Goal: Information Seeking & Learning: Understand process/instructions

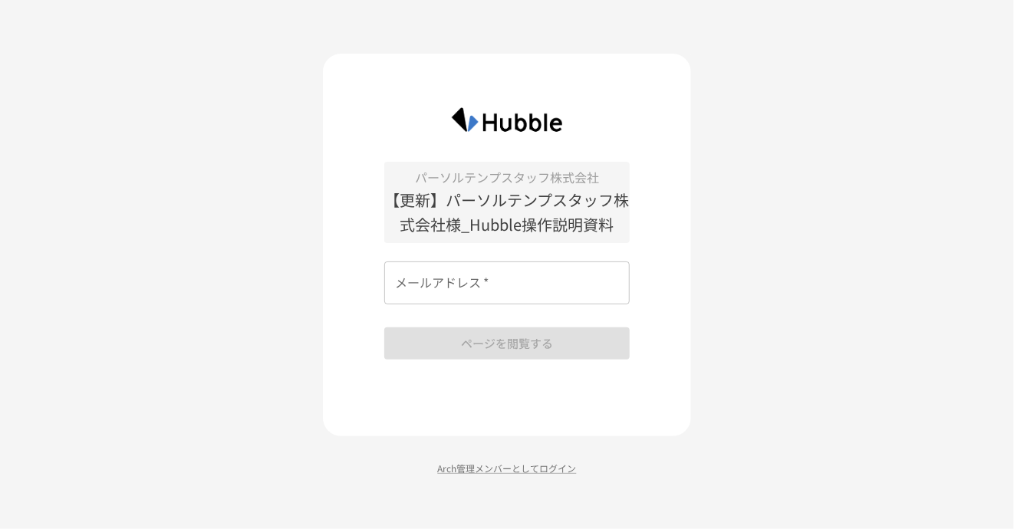
click at [520, 274] on input "メールアドレス   *" at bounding box center [506, 282] width 245 height 43
type input "**********"
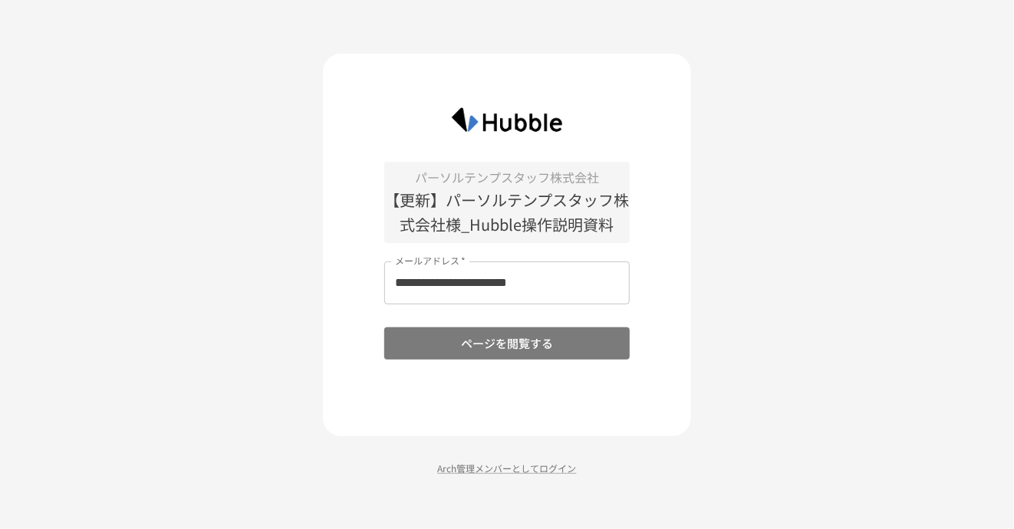
click at [512, 347] on button "ページを閲覧する" at bounding box center [506, 343] width 245 height 32
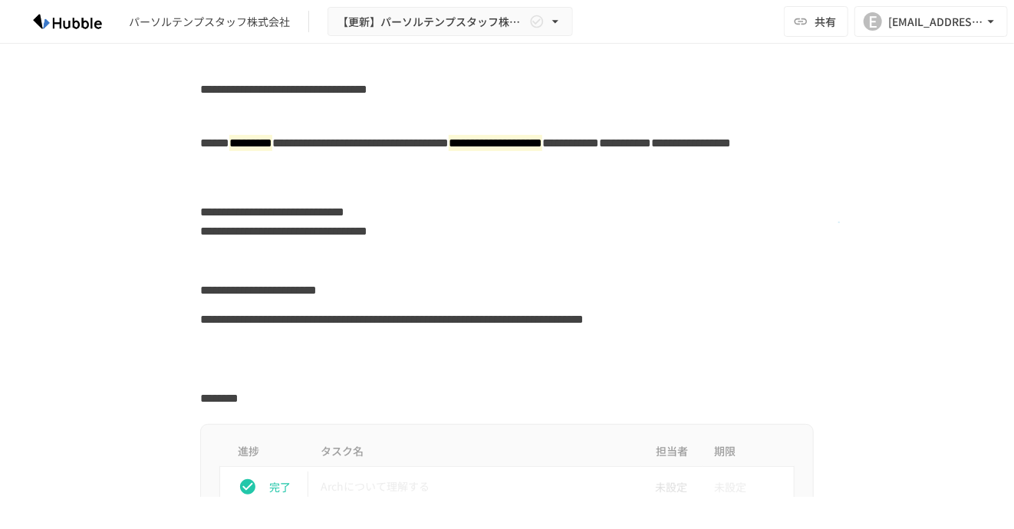
drag, startPoint x: 869, startPoint y: 0, endPoint x: 839, endPoint y: 223, distance: 225.1
click at [839, 223] on div "**********" at bounding box center [506, 221] width 935 height 49
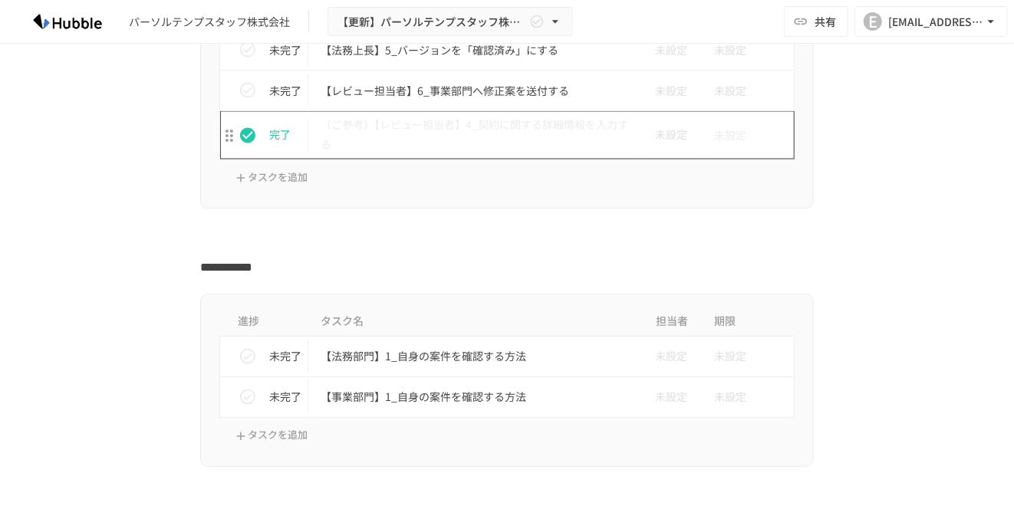
scroll to position [1227, 0]
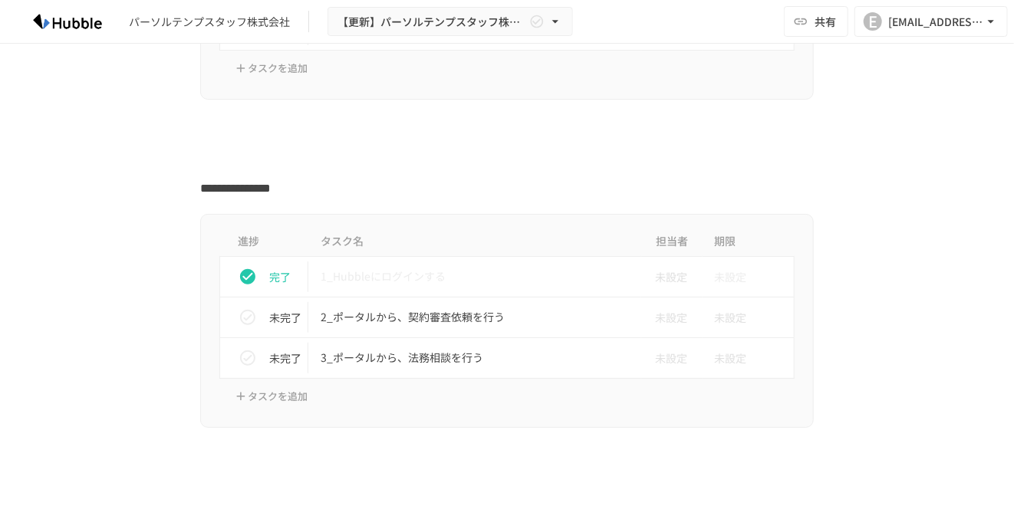
scroll to position [460, 0]
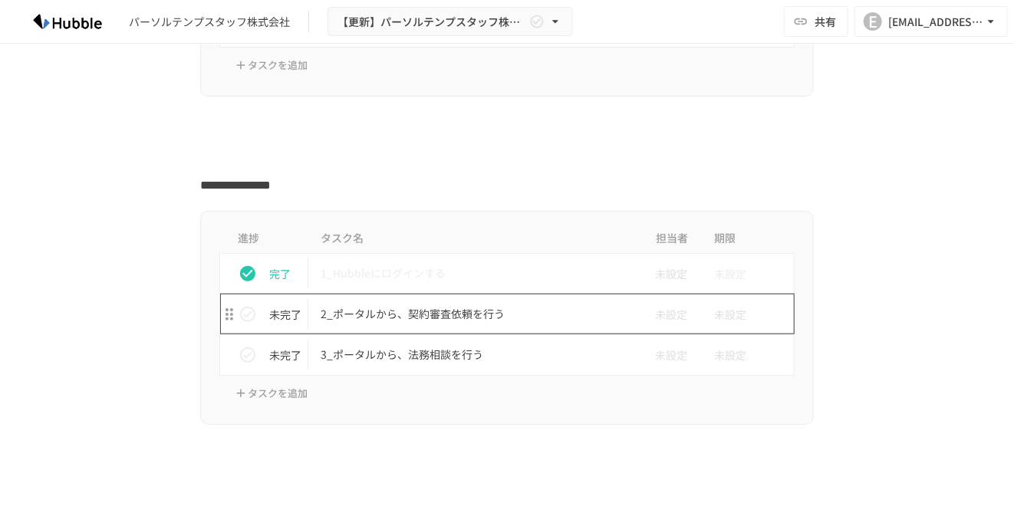
click at [429, 312] on p "2_ポータルから、契約審査依頼を行う" at bounding box center [474, 313] width 308 height 19
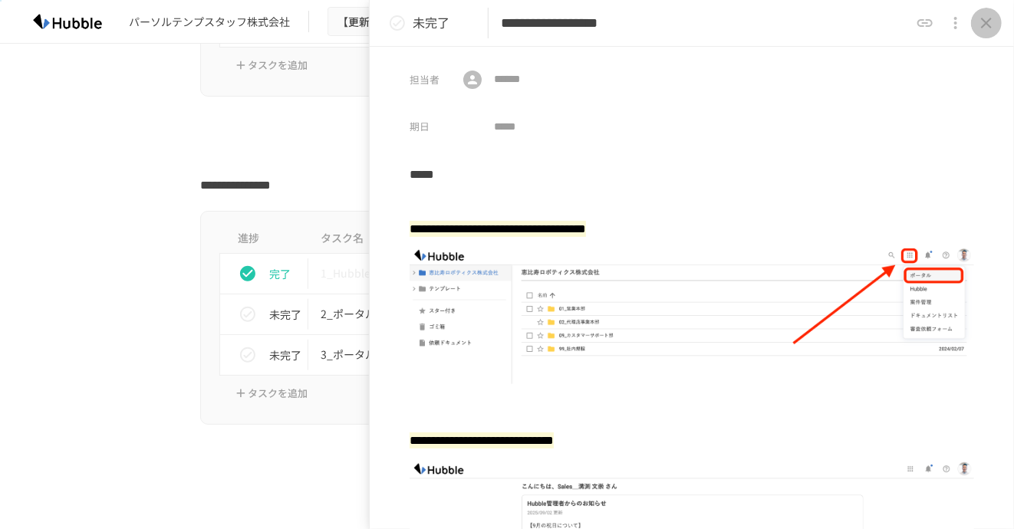
click at [985, 22] on icon "close drawer" at bounding box center [986, 23] width 11 height 11
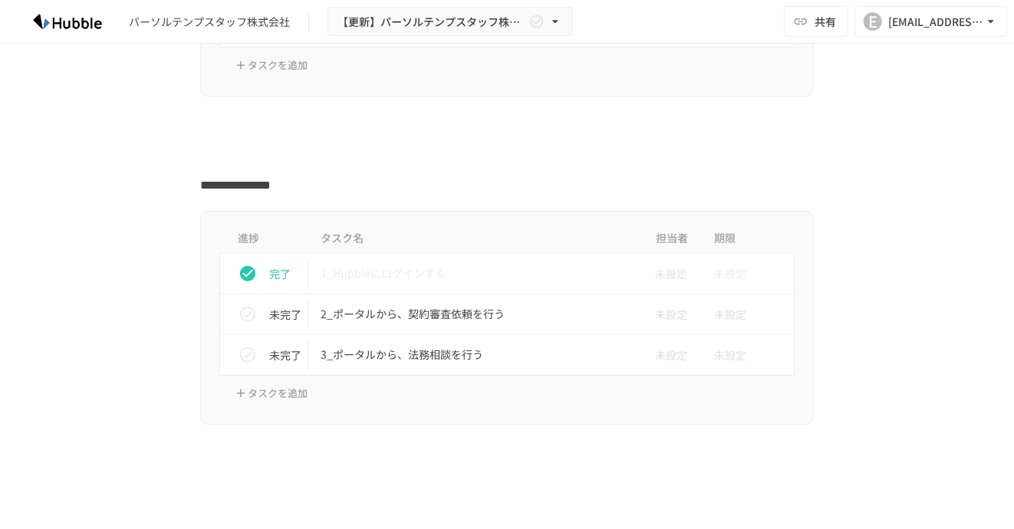
click at [80, 16] on img at bounding box center [67, 21] width 98 height 25
click at [202, 25] on div "パーソルテンプスタッフ株式会社" at bounding box center [209, 22] width 161 height 16
click at [954, 22] on div "[EMAIL_ADDRESS][DOMAIN_NAME]" at bounding box center [935, 21] width 95 height 19
click at [567, 18] on div at bounding box center [507, 264] width 1014 height 529
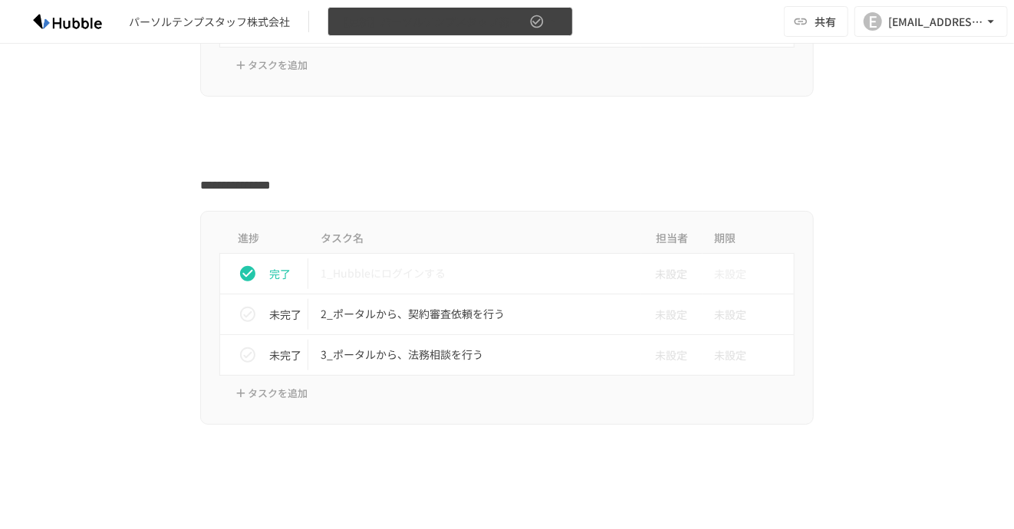
click at [561, 19] on icon "button" at bounding box center [554, 21] width 15 height 15
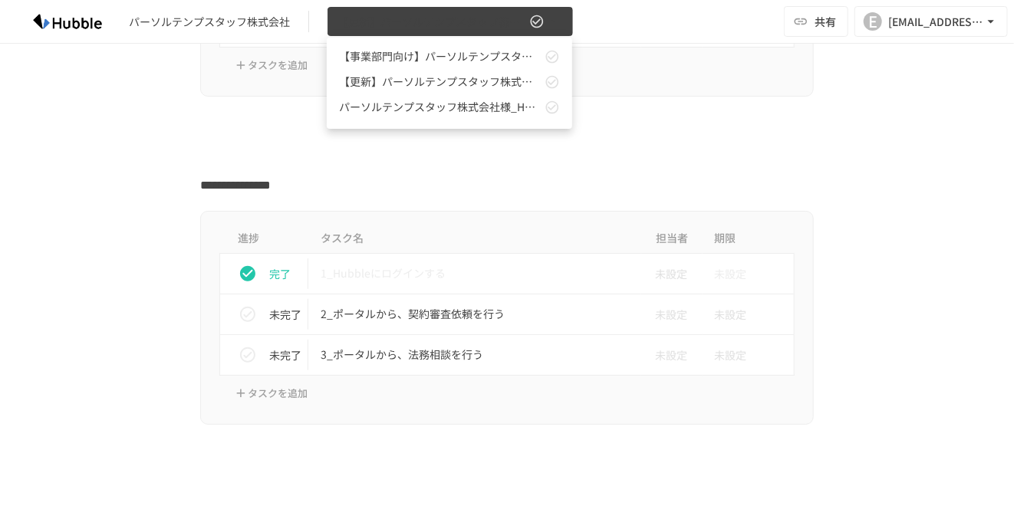
click at [561, 19] on div at bounding box center [507, 264] width 1014 height 529
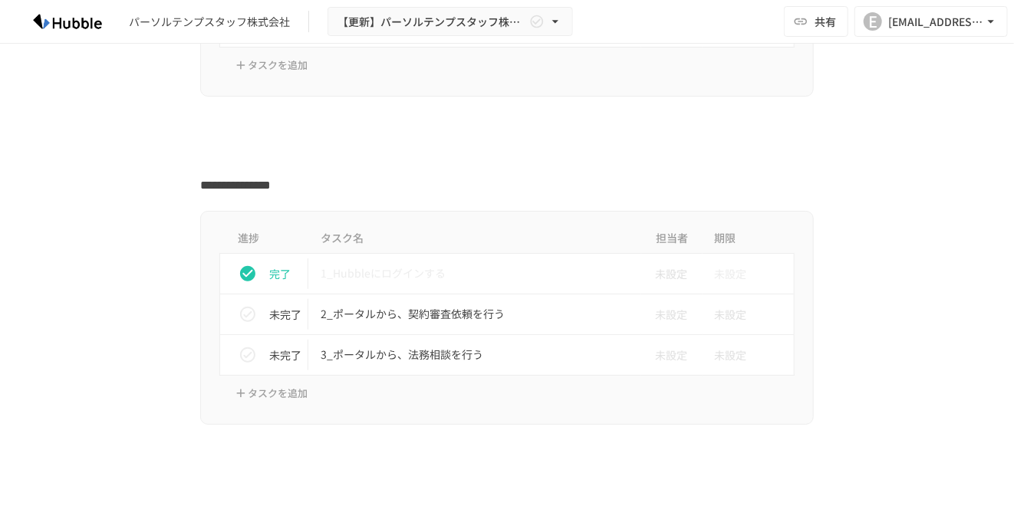
click at [260, 12] on div "パーソルテンプスタッフ株式会社 【更新】パーソルテンプスタッフ株式会社様_Hubble操作説明資料" at bounding box center [295, 22] width 554 height 30
click at [258, 19] on div "パーソルテンプスタッフ株式会社" at bounding box center [209, 22] width 161 height 16
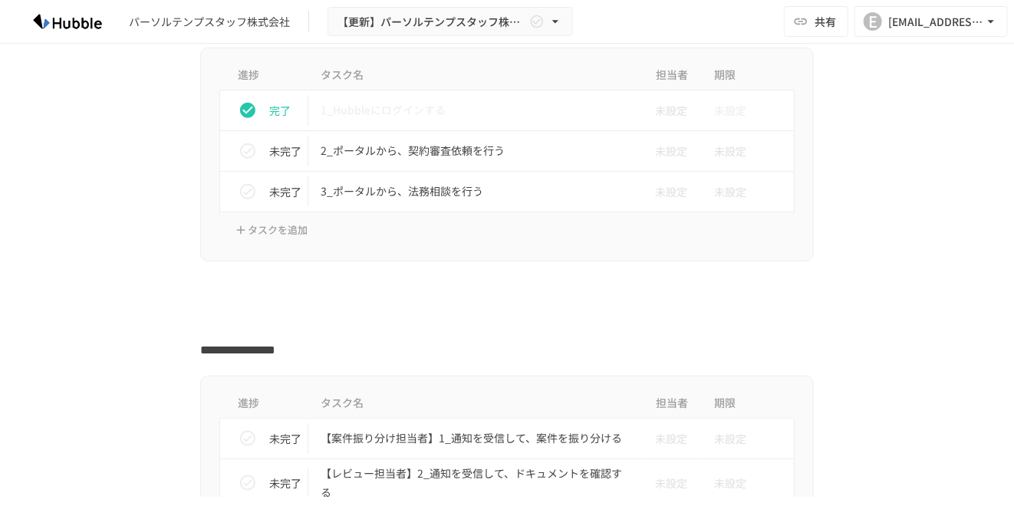
scroll to position [537, 0]
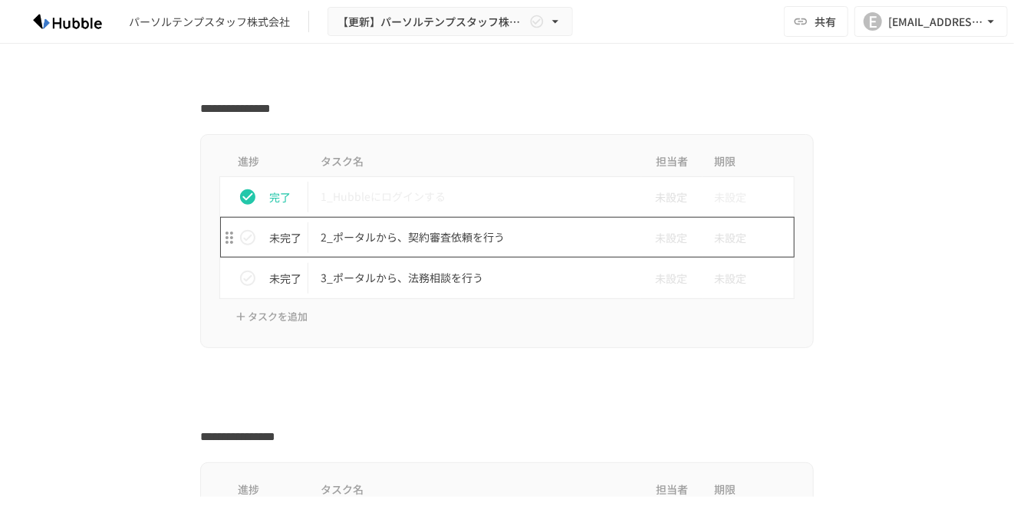
click at [416, 242] on p "2_ポータルから、契約審査依頼を行う" at bounding box center [474, 237] width 308 height 19
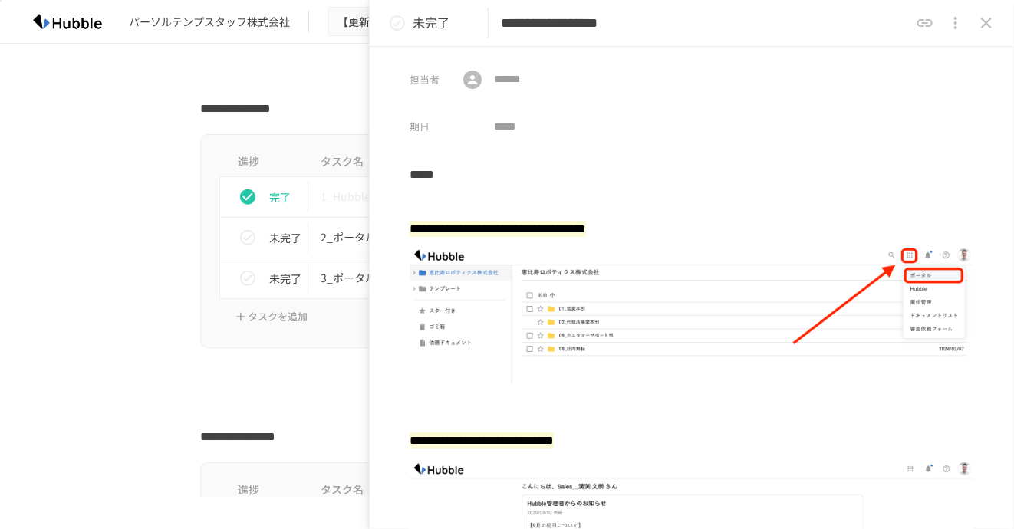
click at [0, 38] on div "パーソルテンプスタッフ株式会社 【更新】パーソルテンプスタッフ株式会社様_Hubble操作説明資料 共有 E erikosug@tempstaff.co.jp" at bounding box center [507, 22] width 1014 height 44
click at [70, 19] on img at bounding box center [67, 21] width 98 height 25
click at [46, 53] on div at bounding box center [506, 49] width 935 height 29
drag, startPoint x: 58, startPoint y: 80, endPoint x: 64, endPoint y: 96, distance: 17.2
click at [63, 90] on div at bounding box center [506, 78] width 935 height 29
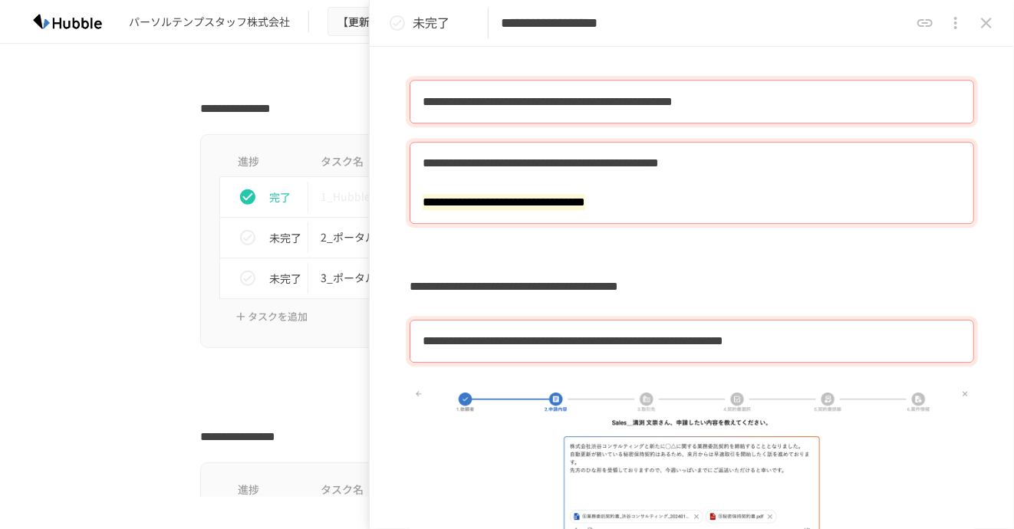
scroll to position [1346, 0]
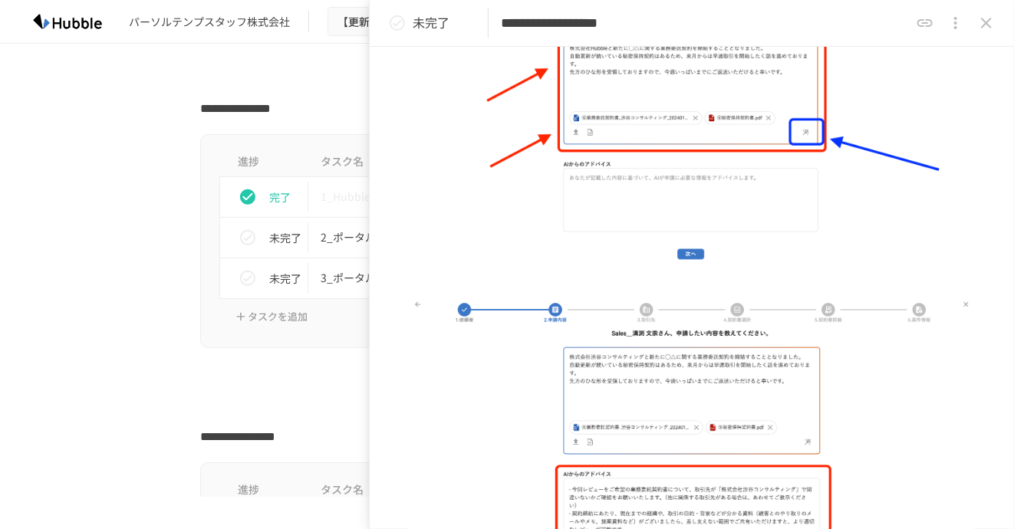
click at [86, 188] on div "進捗 タスク名 担当者 期限 完了 1_Hubbleにログインする 未設定 未設定 未完了 2_ポータルから、契約審査依頼を行う 未設定 未設定 未完了 3_…" at bounding box center [506, 241] width 935 height 214
click at [254, 184] on div "完了" at bounding box center [270, 197] width 76 height 31
click at [988, 21] on icon "close drawer" at bounding box center [986, 23] width 11 height 11
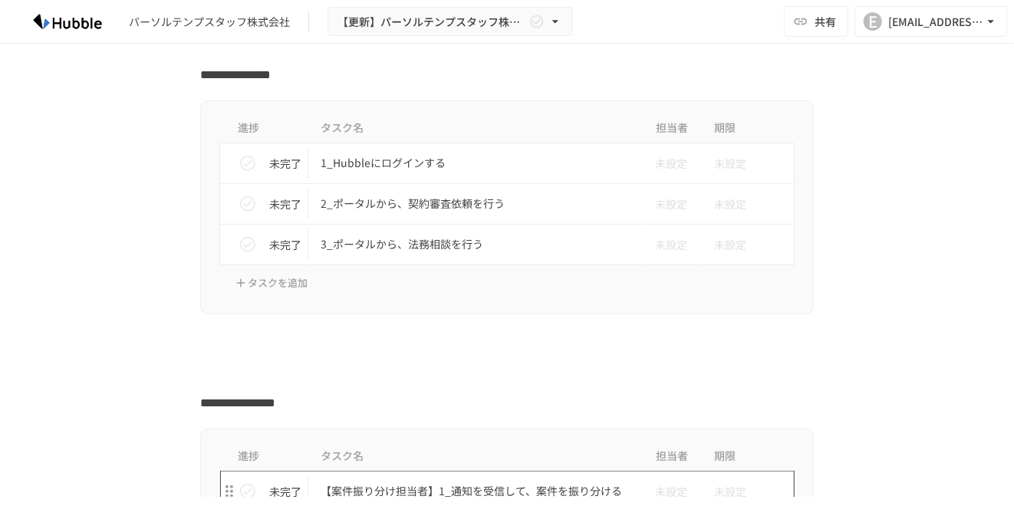
scroll to position [537, 0]
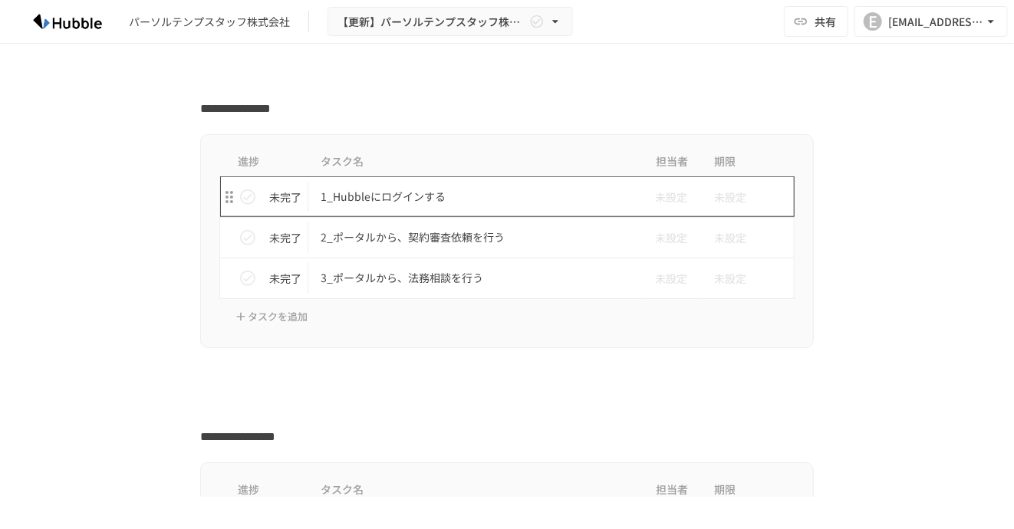
click at [402, 202] on p "1_Hubbleにログインする" at bounding box center [474, 196] width 308 height 19
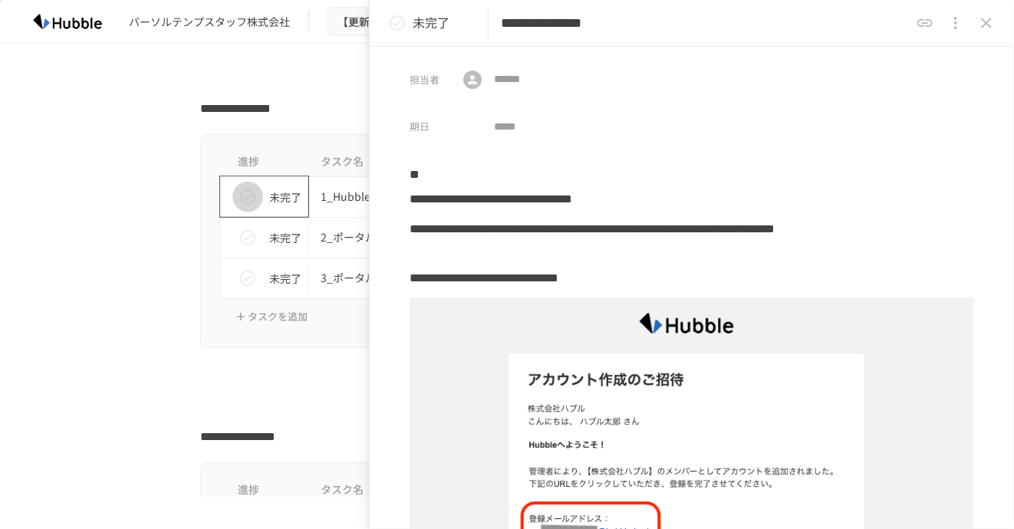
click at [251, 200] on button "status" at bounding box center [247, 197] width 31 height 31
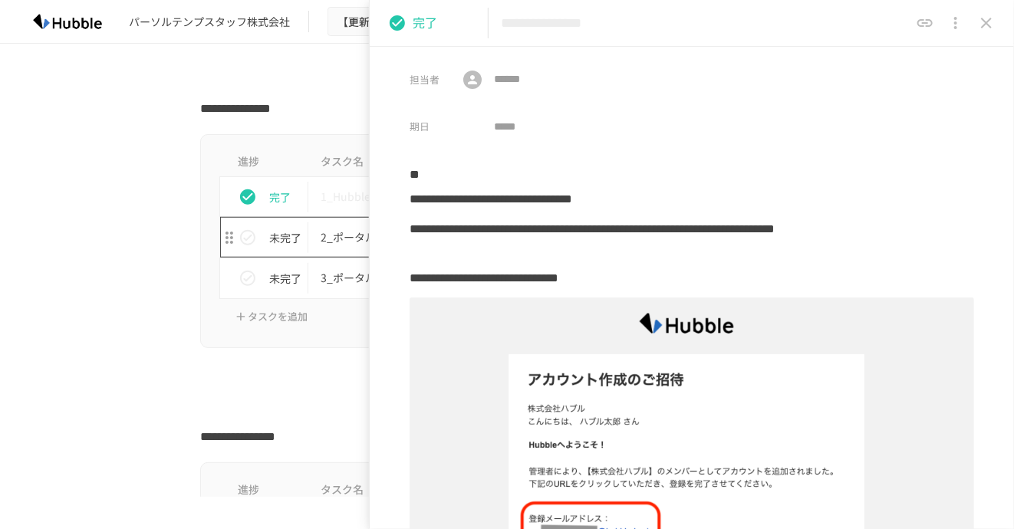
click at [347, 232] on p "2_ポータルから、契約審査依頼を行う" at bounding box center [474, 237] width 308 height 19
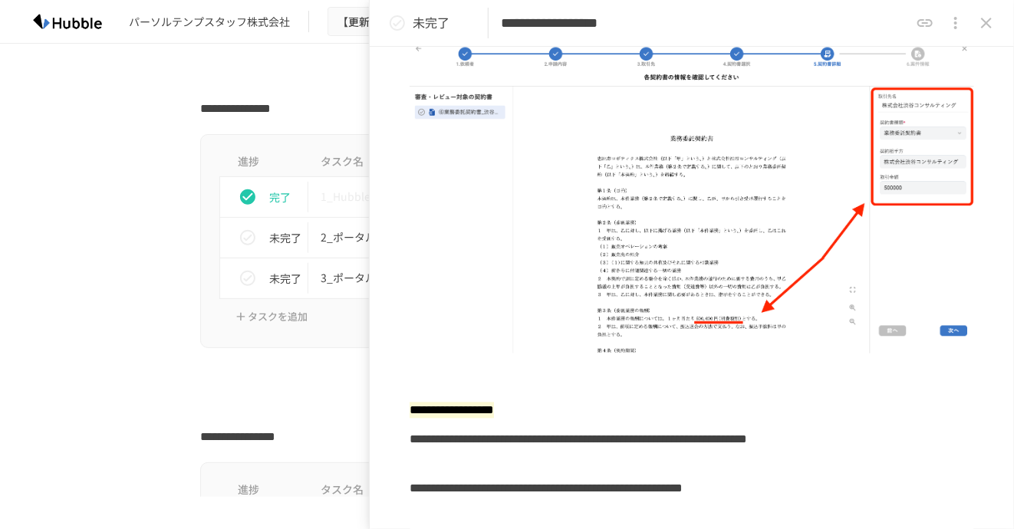
scroll to position [3416, 0]
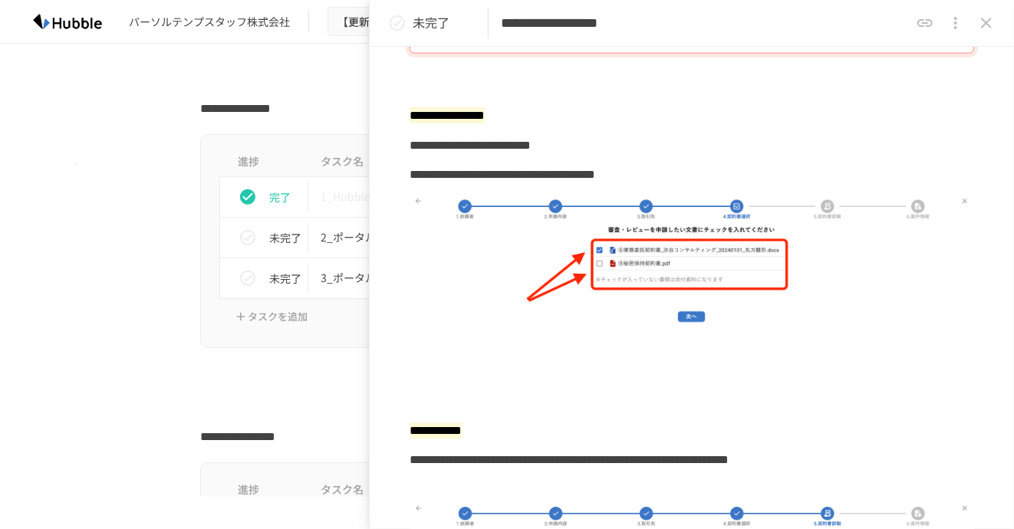
click at [76, 163] on div "進捗 タスク名 担当者 期限 完了 1_Hubbleにログインする 未設定 未設定 未完了 2_ポータルから、契約審査依頼を行う 未設定 未設定 未完了 3_…" at bounding box center [506, 241] width 935 height 214
click at [993, 25] on icon "close drawer" at bounding box center [986, 23] width 18 height 18
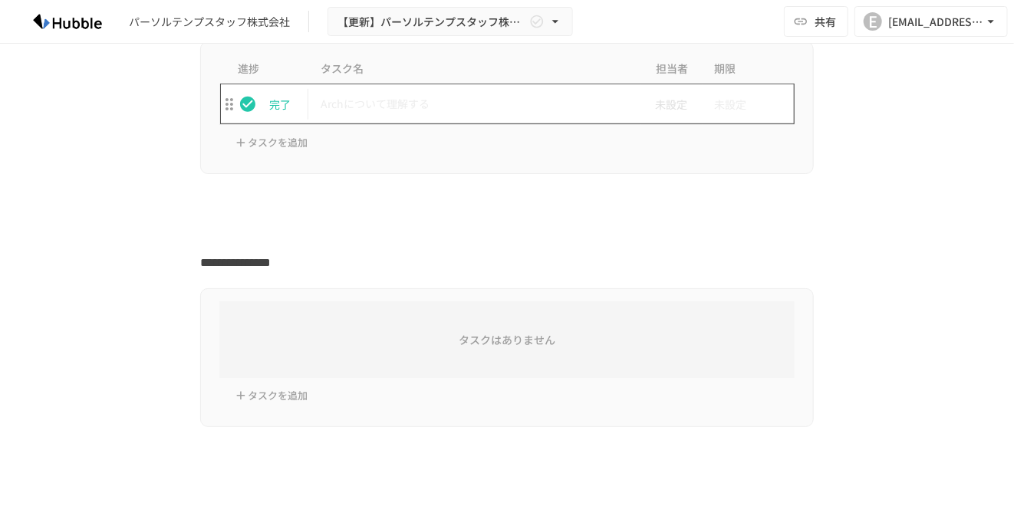
scroll to position [383, 0]
click at [439, 107] on p "Archについて理解する" at bounding box center [474, 103] width 308 height 19
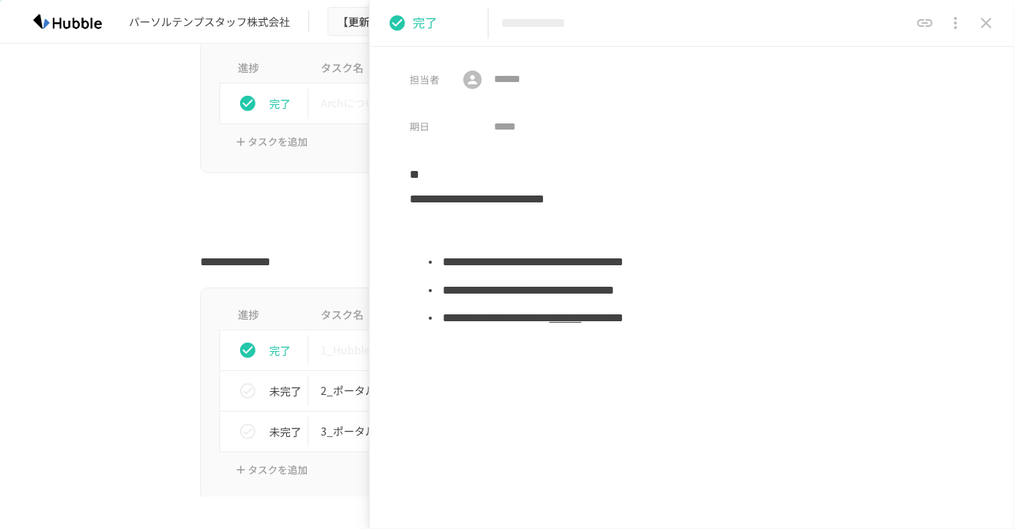
click at [990, 31] on icon "close drawer" at bounding box center [986, 23] width 18 height 18
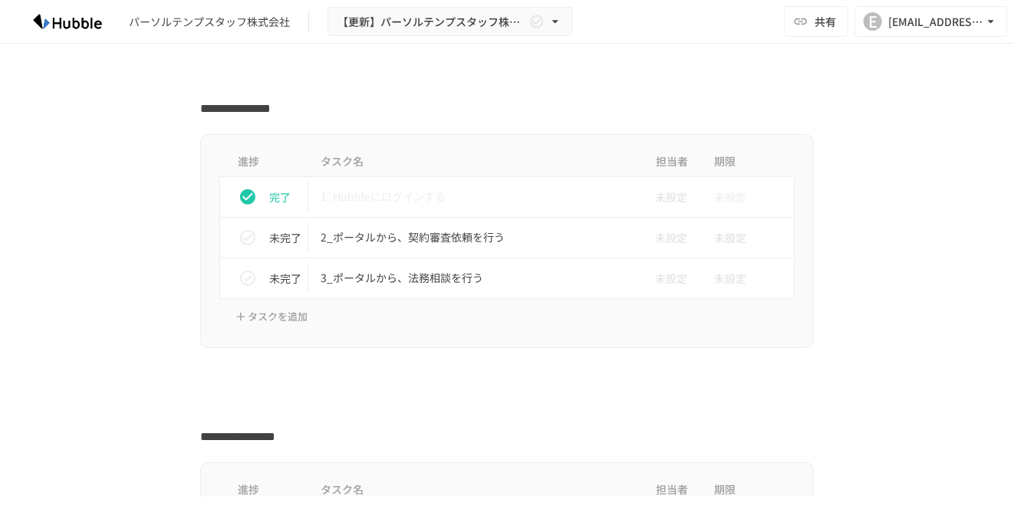
scroll to position [537, 0]
click at [153, 222] on div "進捗 タスク名 担当者 期限 完了 1_Hubbleにログインする 未設定 未設定 未完了 2_ポータルから、契約審査依頼を行う 未設定 未設定 未完了 3_…" at bounding box center [506, 241] width 935 height 214
